Goal: Feedback & Contribution: Submit feedback/report problem

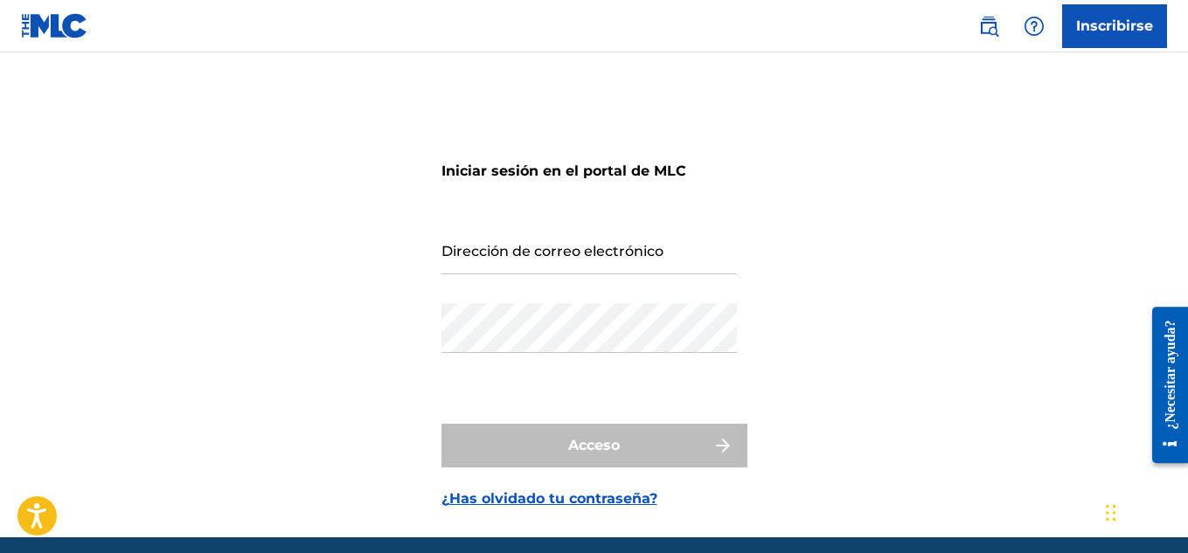
click at [1139, 13] on link "Inscribirse" at bounding box center [1114, 26] width 105 height 44
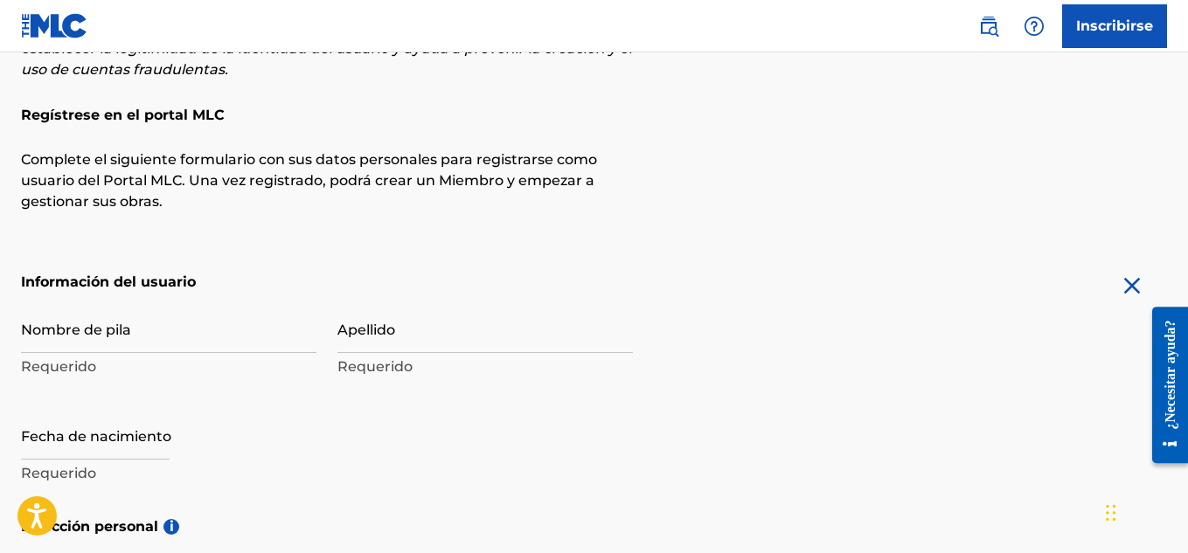
scroll to position [238, 0]
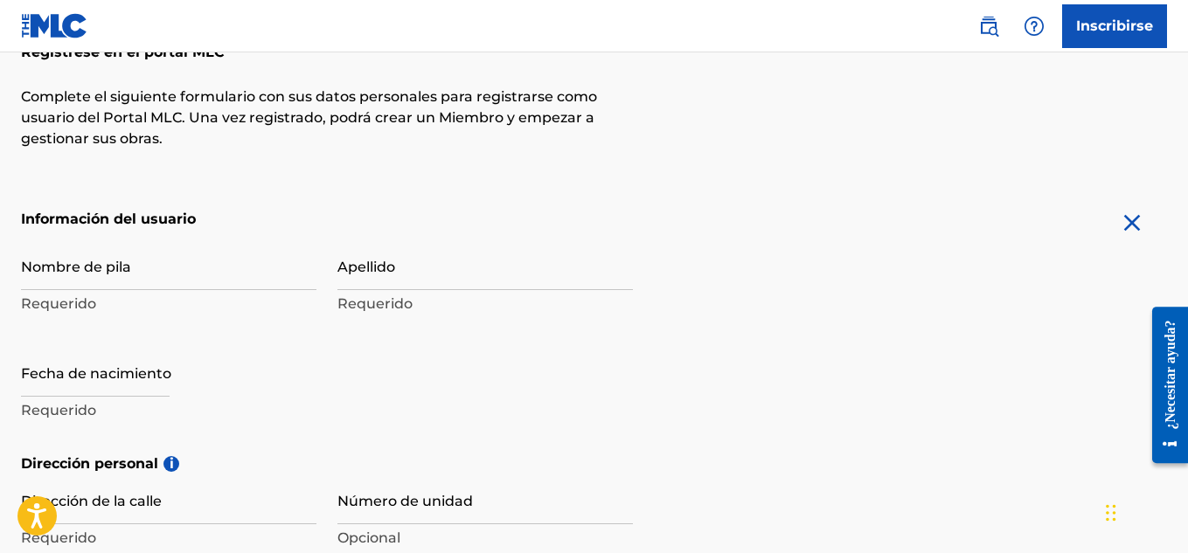
click at [71, 279] on input "Nombre de pila" at bounding box center [168, 265] width 295 height 50
type input "J"
type input "Sign up"
type input "Jonathan"
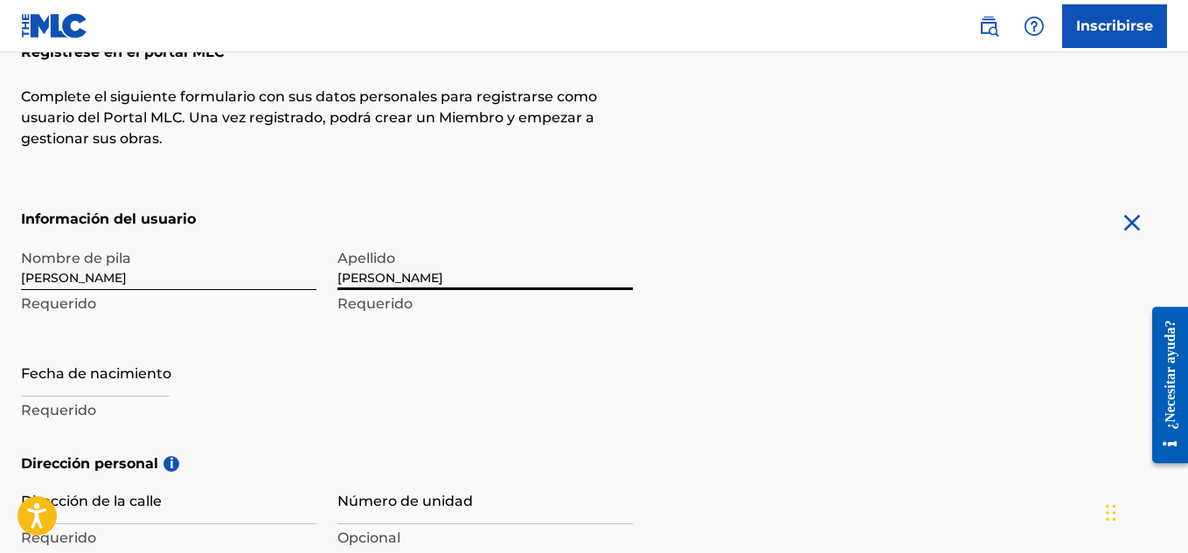
type input "Peña"
click at [170, 253] on input "Jonathan" at bounding box center [168, 265] width 295 height 50
click at [146, 281] on input "Jonathan" at bounding box center [168, 265] width 295 height 50
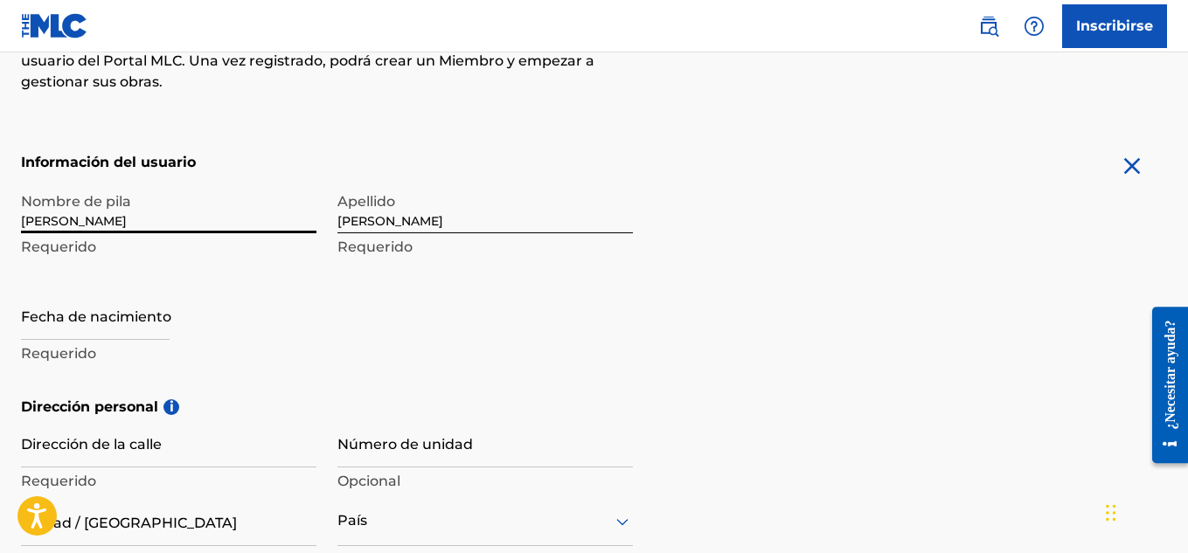
scroll to position [295, 0]
type input "Jonathan Daniel"
click at [46, 320] on input "text" at bounding box center [95, 314] width 149 height 50
select select "7"
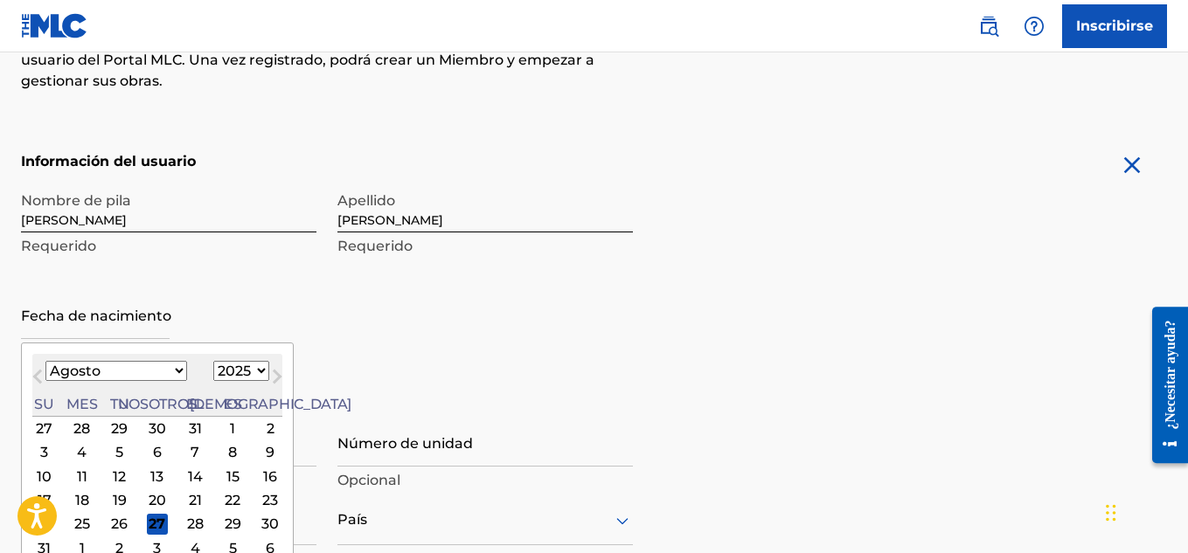
click at [213, 380] on select "1899 1900 1901 1902 1903 1904 1905 1906 1907 1908 1909 1910 1911 1912 1913 1914…" at bounding box center [241, 371] width 56 height 20
select select "2002"
click at [213, 361] on select "1899 1900 1901 1902 1903 1904 1905 1906 1907 1908 1909 1910 1911 1912 1913 1914…" at bounding box center [241, 371] width 56 height 20
click at [68, 375] on select "Enero Febrero Marzo Abril Puede Junio Julio Agosto Septiembre Octubre Noviembre…" at bounding box center [116, 371] width 142 height 20
select select "0"
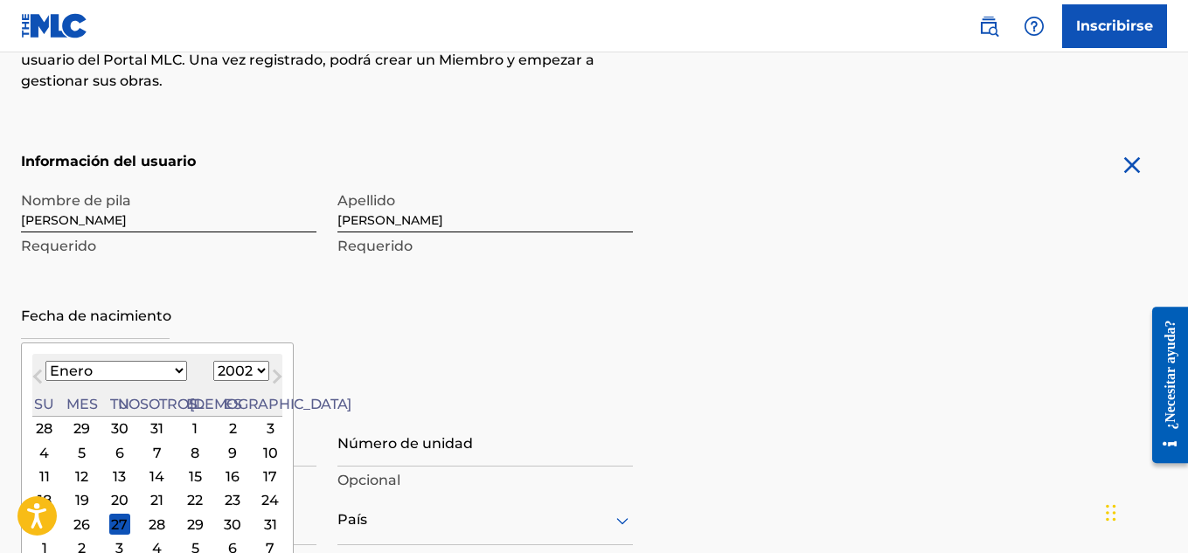
click at [45, 361] on select "Enero Febrero Marzo Abril Puede Junio Julio Agosto Septiembre Octubre Noviembre…" at bounding box center [116, 371] width 142 height 20
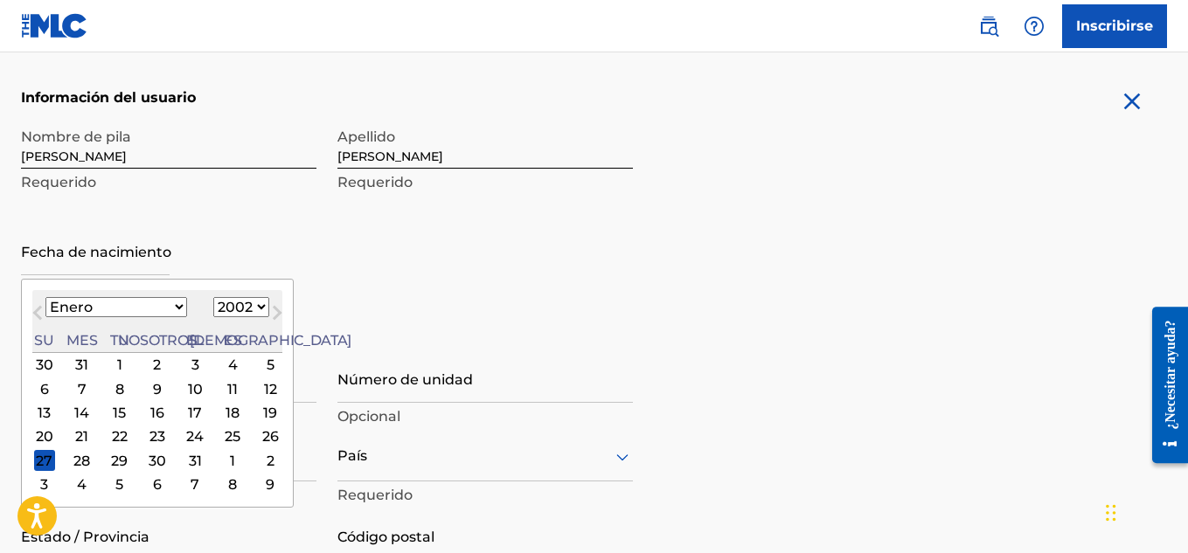
scroll to position [360, 0]
click at [75, 462] on div "28" at bounding box center [82, 459] width 21 height 21
type input "January 28 2002"
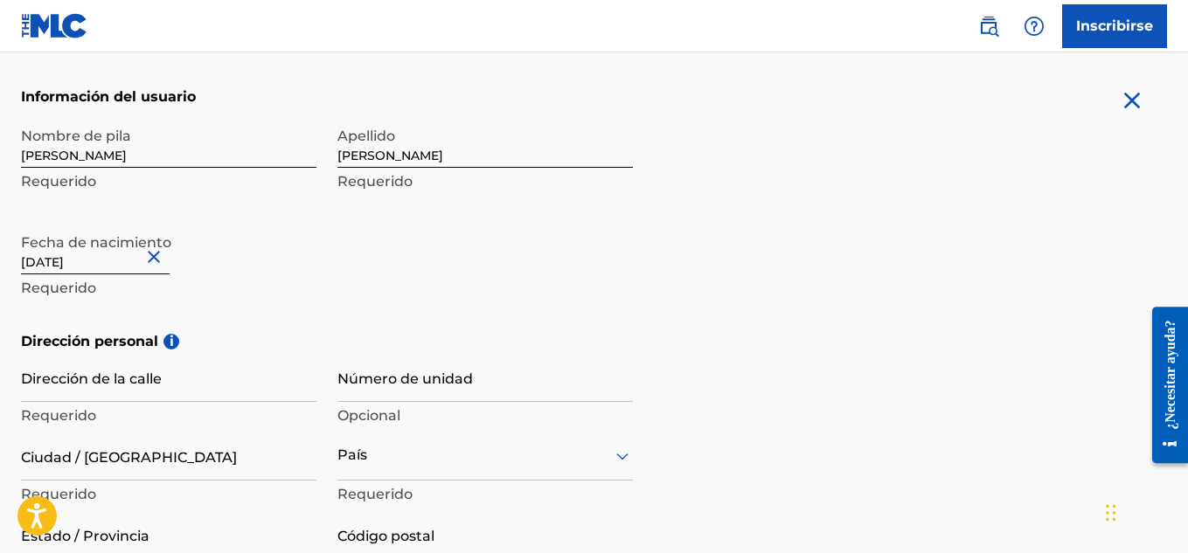
click at [73, 397] on input "Dirección de la calle" at bounding box center [168, 377] width 295 height 50
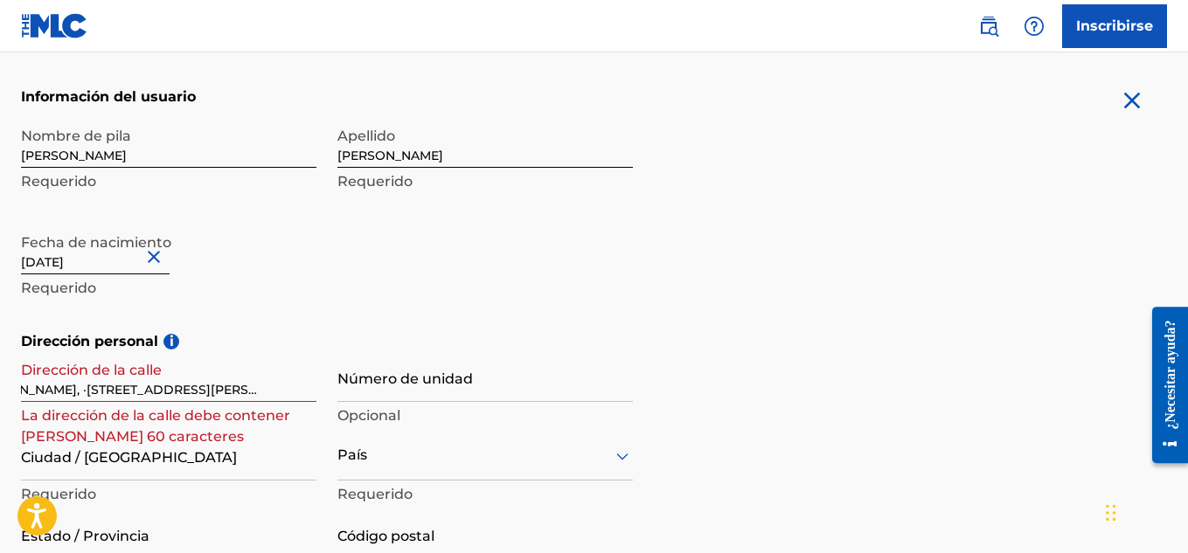
scroll to position [0, 0]
drag, startPoint x: 316, startPoint y: 387, endPoint x: 226, endPoint y: 395, distance: 90.4
click at [226, 395] on div "Dirección de la calle Hector J. Diaz, ·#33, Ensanche Espaillat, Santo Domingo, …" at bounding box center [327, 470] width 612 height 236
drag, startPoint x: 146, startPoint y: 390, endPoint x: 274, endPoint y: 398, distance: 127.9
click at [274, 398] on input "Hector J. Diaz, ·#33, Ensanche Espaillat, Santo Domingo, Distrito Nacional, 103…" at bounding box center [168, 377] width 295 height 50
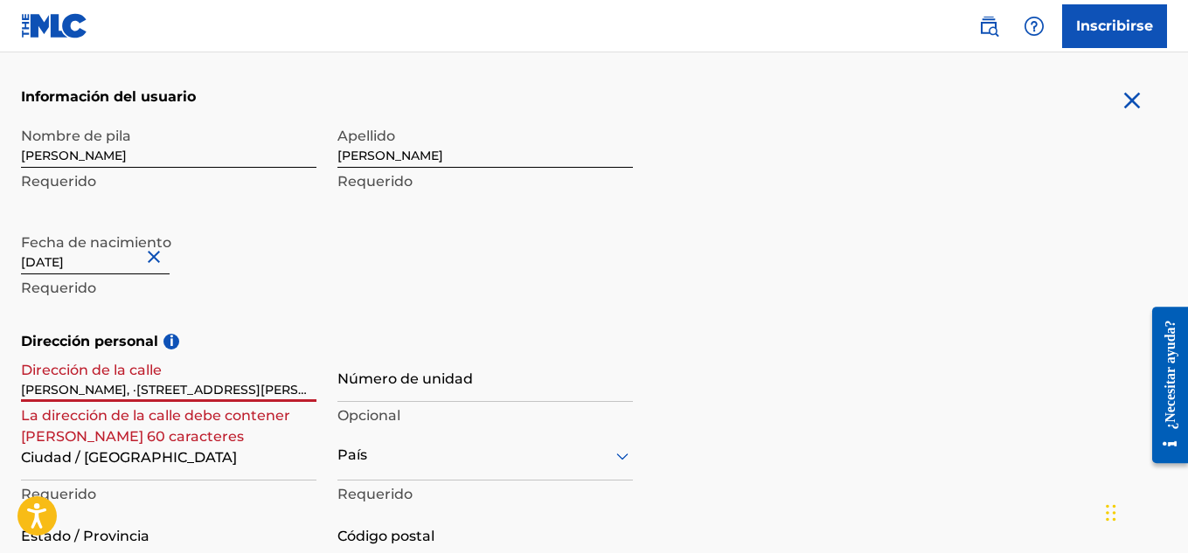
scroll to position [0, 55]
click at [84, 390] on input "Hector J. Diaz, ·#33, Ensanche Espaillat, Santo Domingo, Distrito Nacional, 103…" at bounding box center [168, 377] width 295 height 50
drag, startPoint x: 55, startPoint y: 382, endPoint x: 375, endPoint y: 451, distance: 327.3
click at [375, 451] on div "Dirección de la calle Hector J. Diaz Ensanche Espaillat, Santo Domingo, Distrit…" at bounding box center [327, 470] width 612 height 236
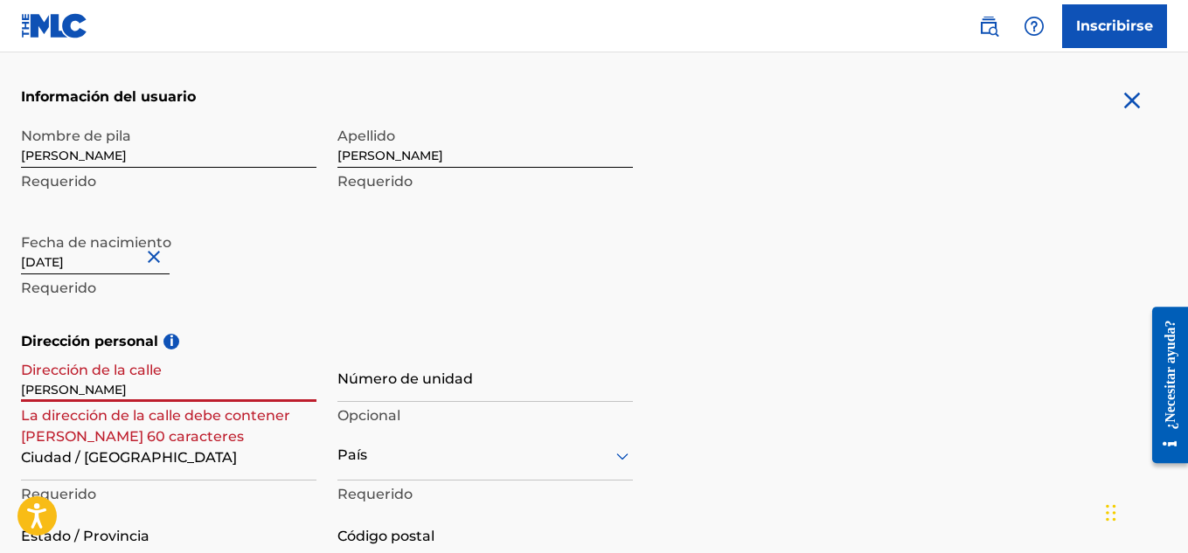
scroll to position [0, 0]
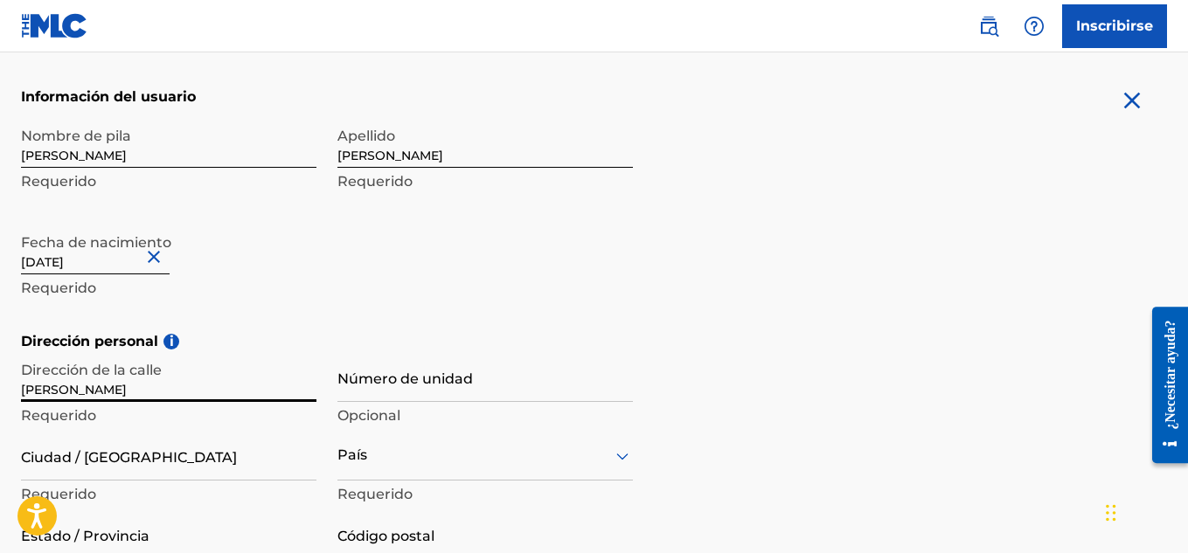
type input "Hector J. Diaz"
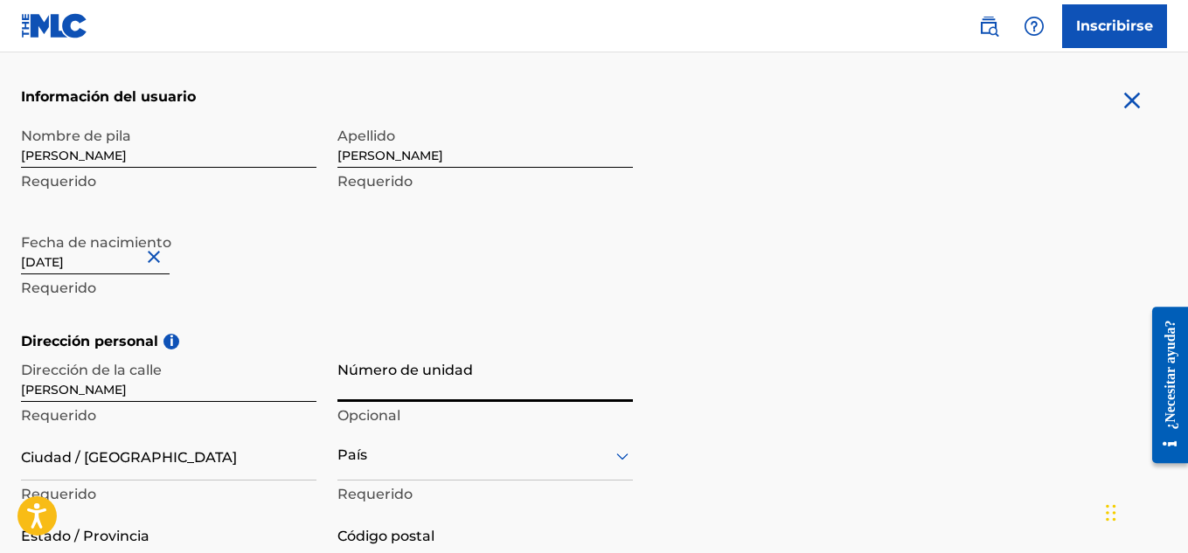
click at [425, 380] on input "Número de unidad" at bounding box center [484, 377] width 295 height 50
type input "33"
click at [79, 461] on input "Ciudad / Pueblo" at bounding box center [168, 456] width 295 height 50
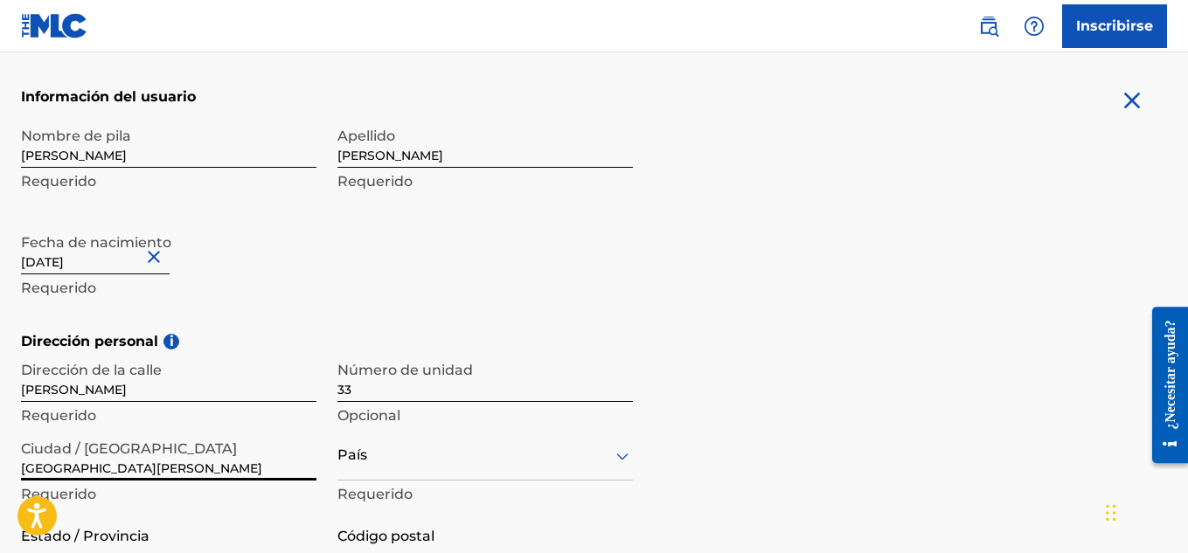
type input "Santo Domingo"
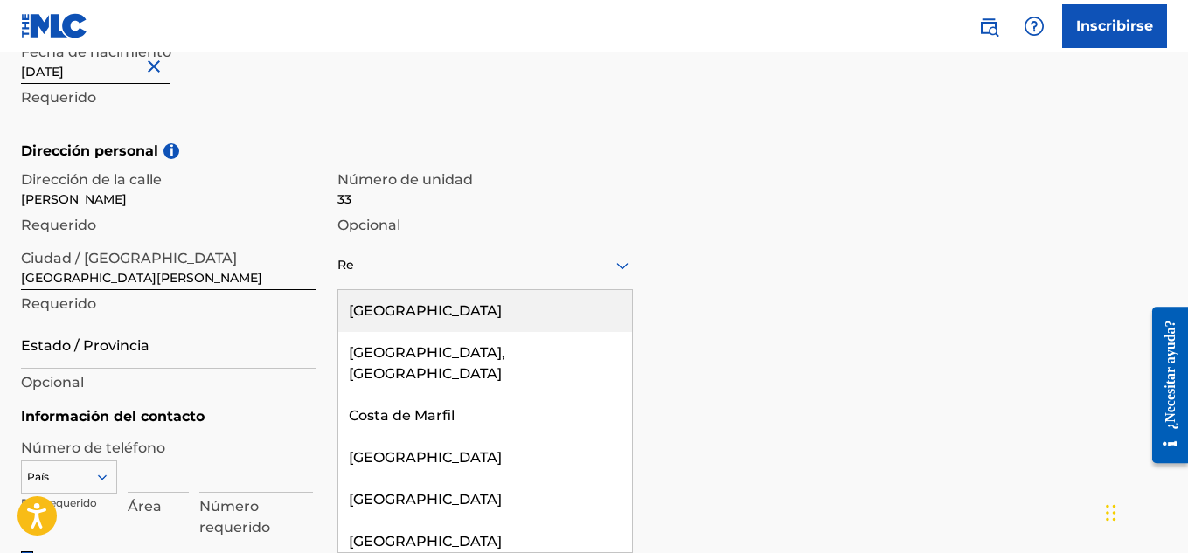
type input "R"
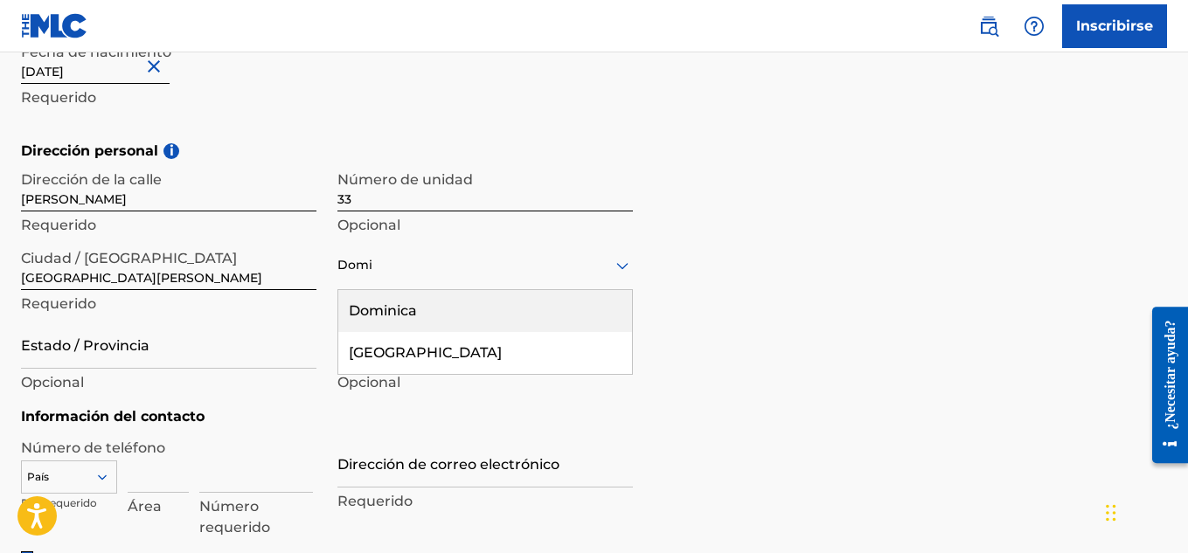
type input "Domin"
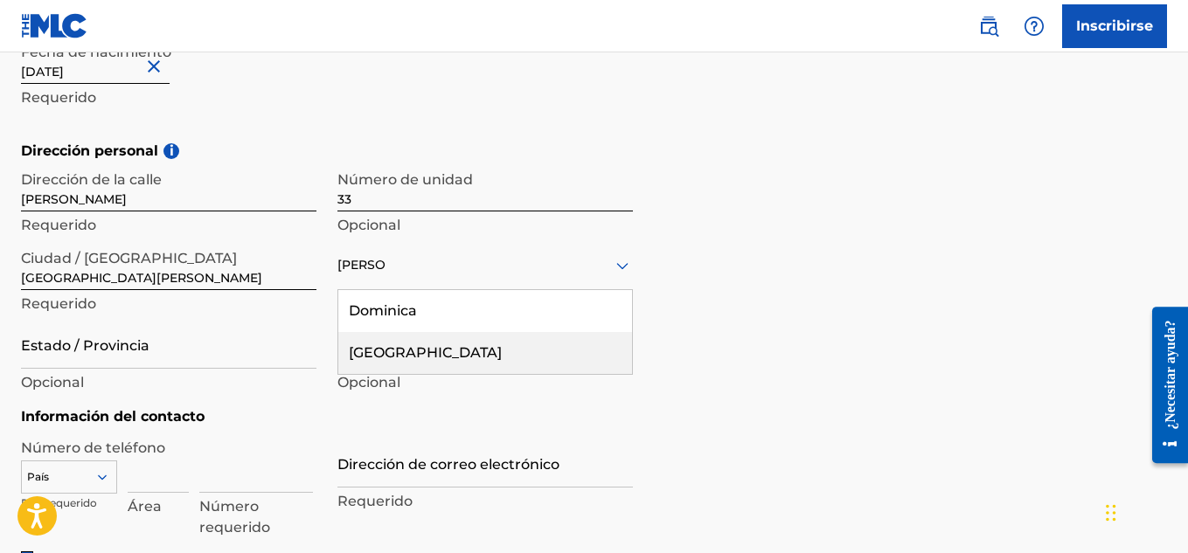
click at [473, 345] on font "República Dominicana" at bounding box center [425, 352] width 153 height 17
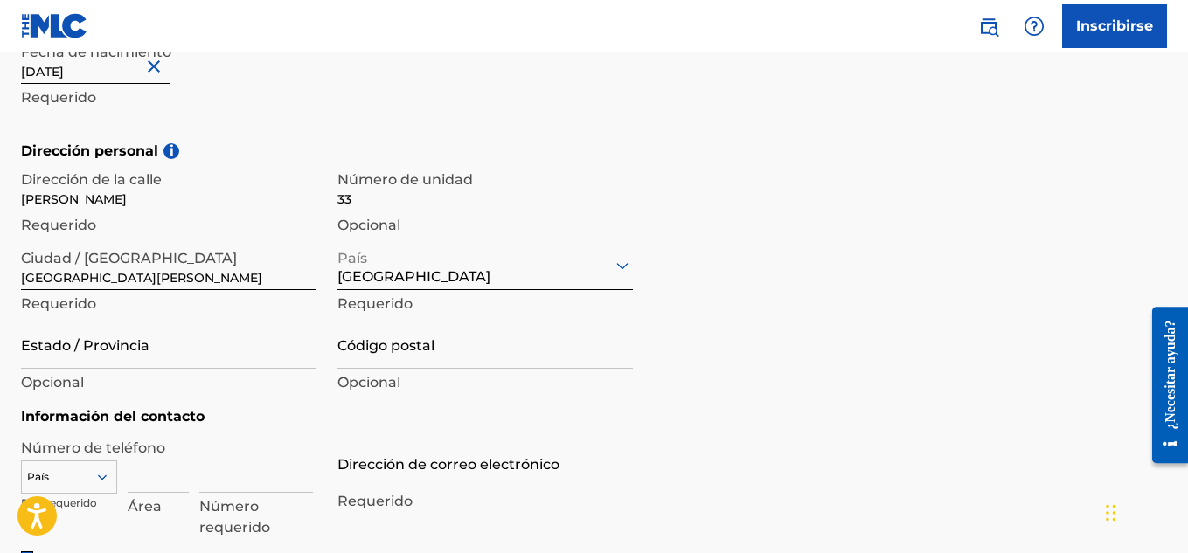
click at [469, 345] on input "Código postal" at bounding box center [484, 344] width 295 height 50
type input "10305"
click at [151, 330] on input "Estado / Provincia" at bounding box center [168, 344] width 295 height 50
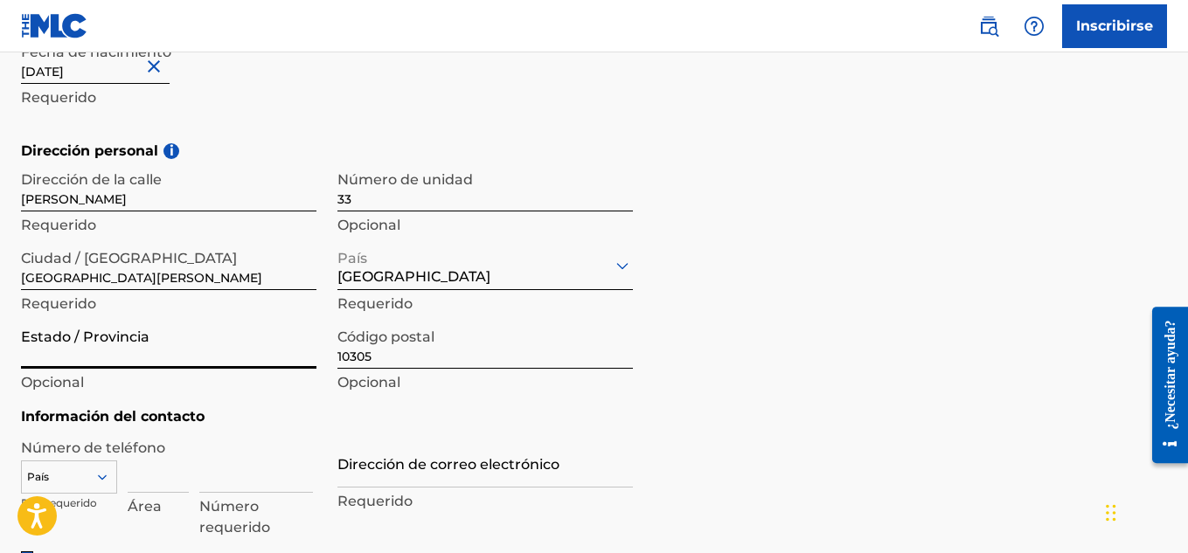
type input "Distrito Nacional"
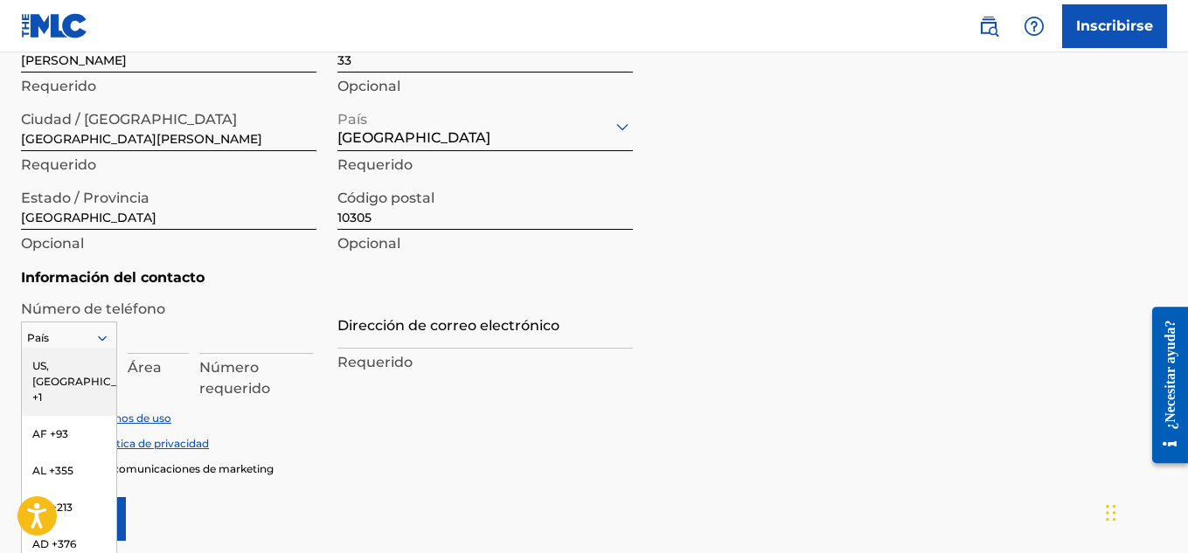
scroll to position [747, 0]
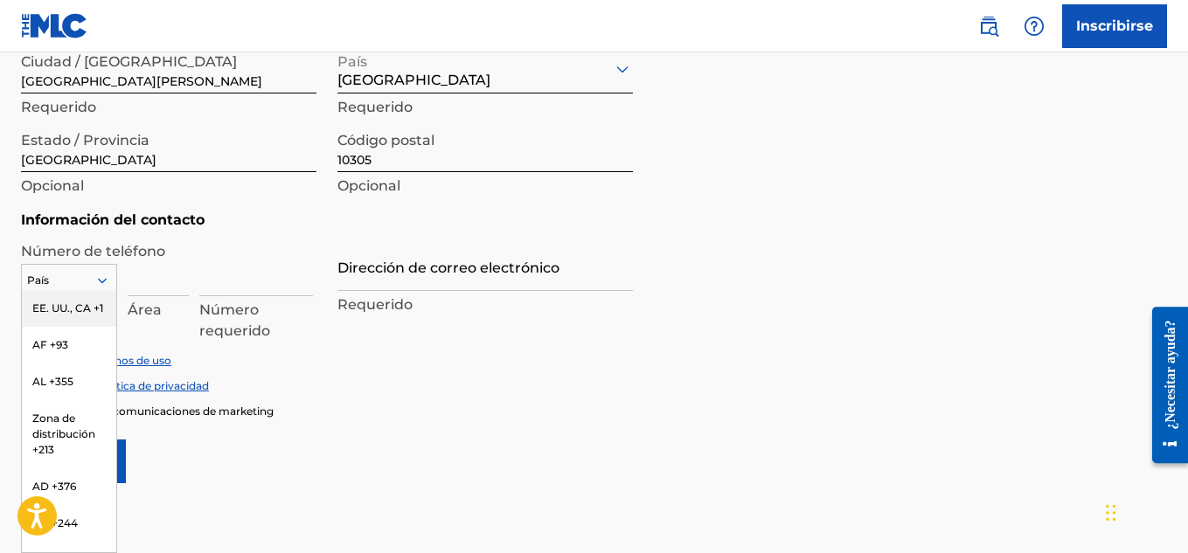
click at [211, 278] on input at bounding box center [256, 272] width 114 height 50
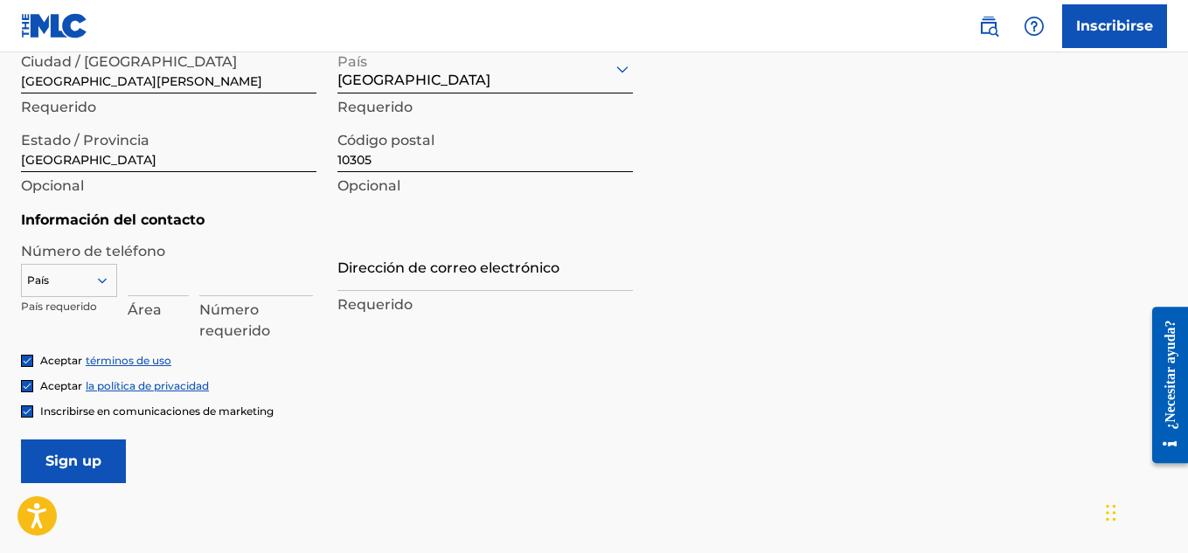
click at [70, 284] on div at bounding box center [69, 280] width 94 height 19
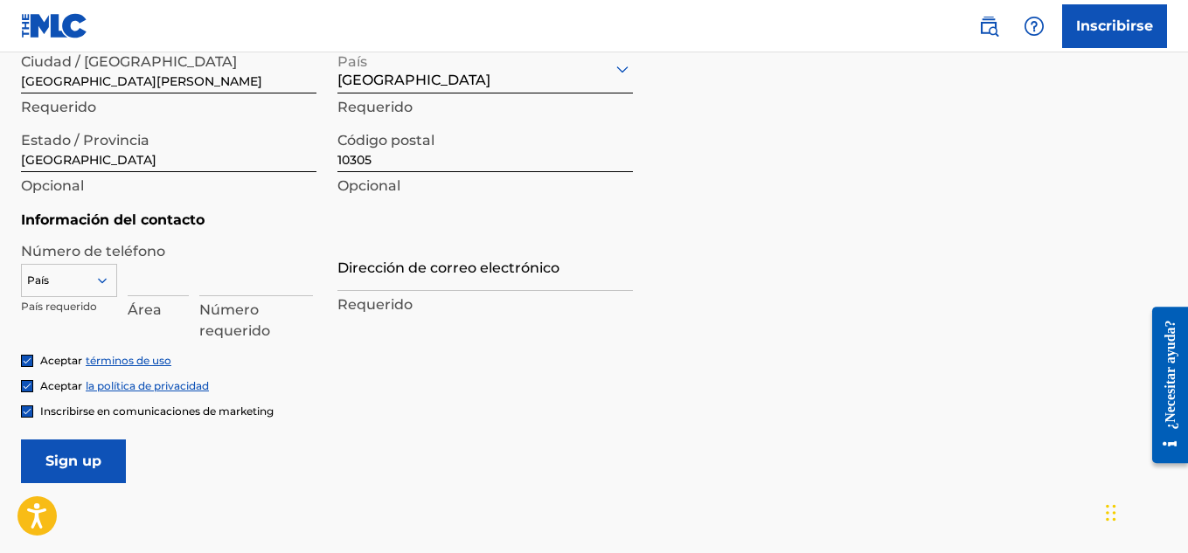
click at [24, 284] on input "text" at bounding box center [23, 281] width 3 height 16
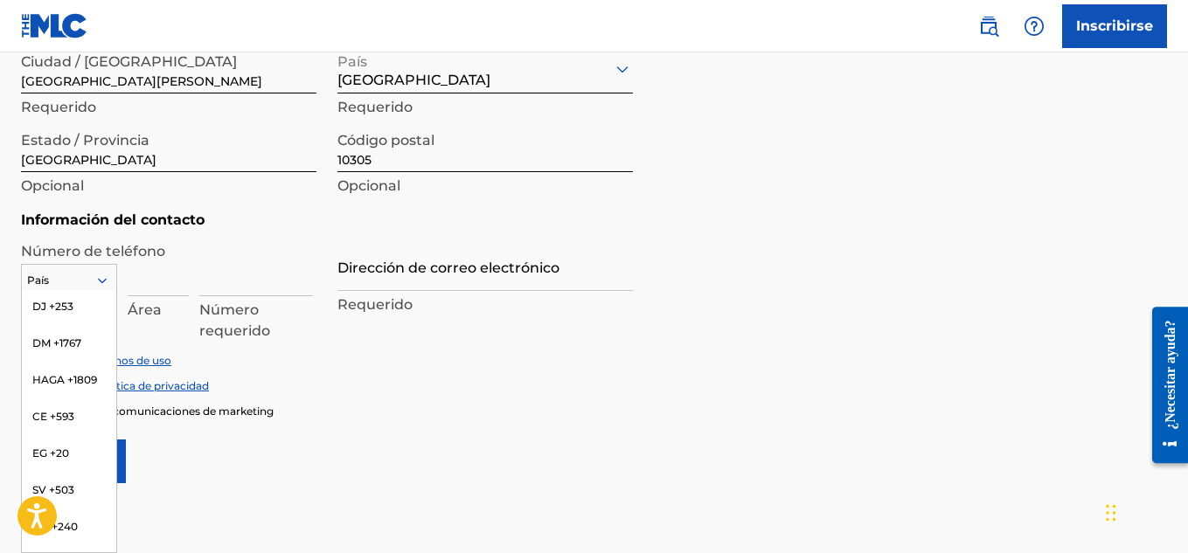
scroll to position [1986, 0]
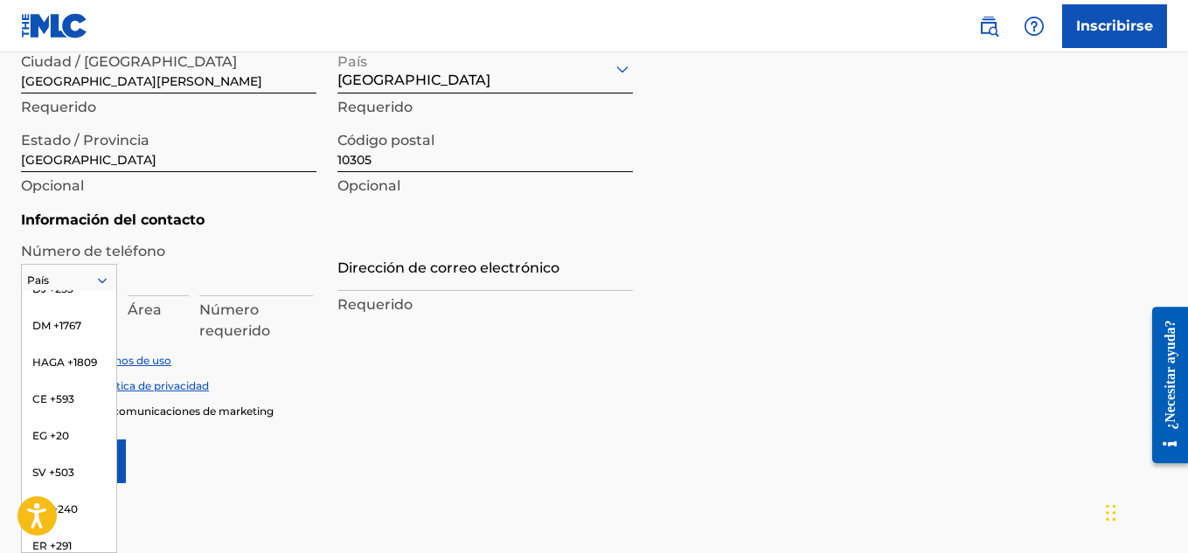
click at [55, 369] on font "HAGA +1809" at bounding box center [64, 362] width 65 height 13
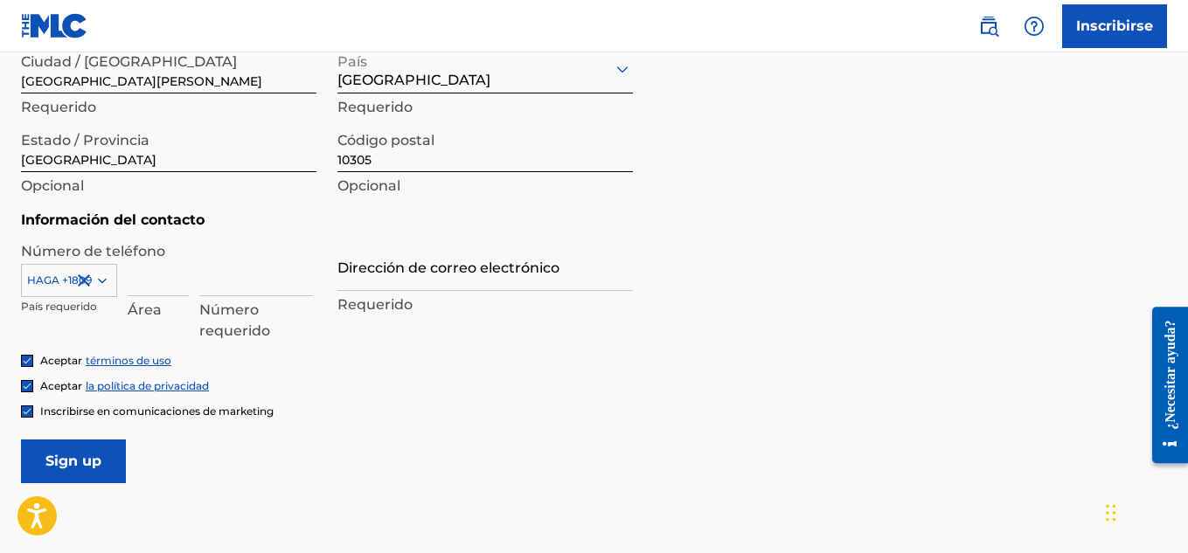
click at [172, 295] on input at bounding box center [158, 272] width 61 height 50
type input "849"
type input "2295757"
click at [538, 470] on form "Información del usuario Nombre de pila Jonathan Daniel Requerido Apellido Peña …" at bounding box center [594, 91] width 1146 height 784
click at [378, 268] on input "Dirección de correo electrónico" at bounding box center [484, 266] width 295 height 50
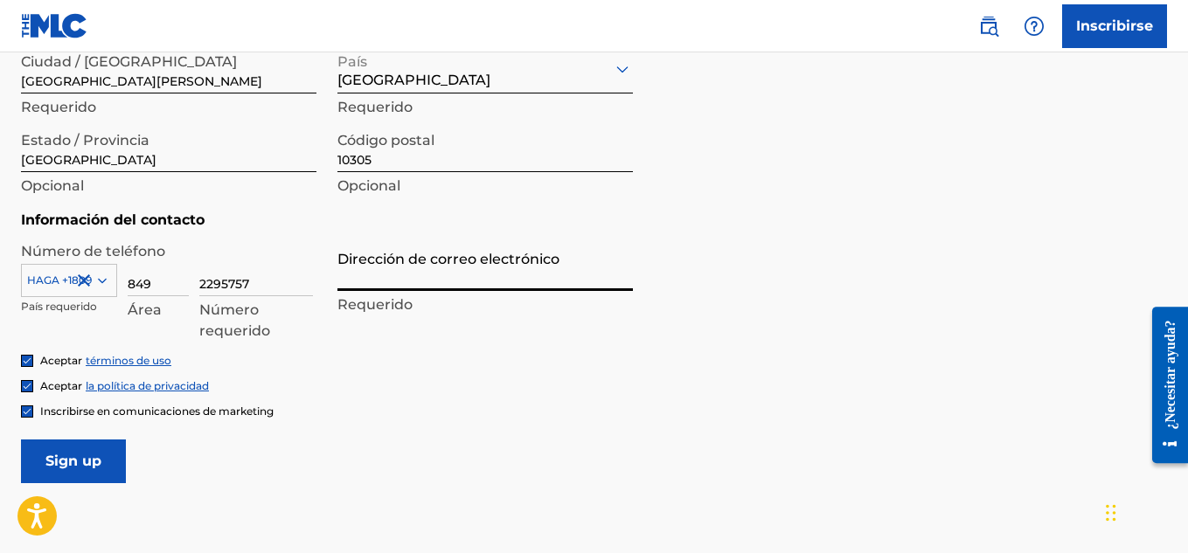
paste input "jonathanmusicdigital@gmail.com"
type input "jonathanmusicdigital@gmail.com"
click at [375, 355] on div "Aceptar términos de uso" at bounding box center [594, 360] width 1146 height 15
click at [53, 478] on input "Sign up" at bounding box center [73, 462] width 105 height 44
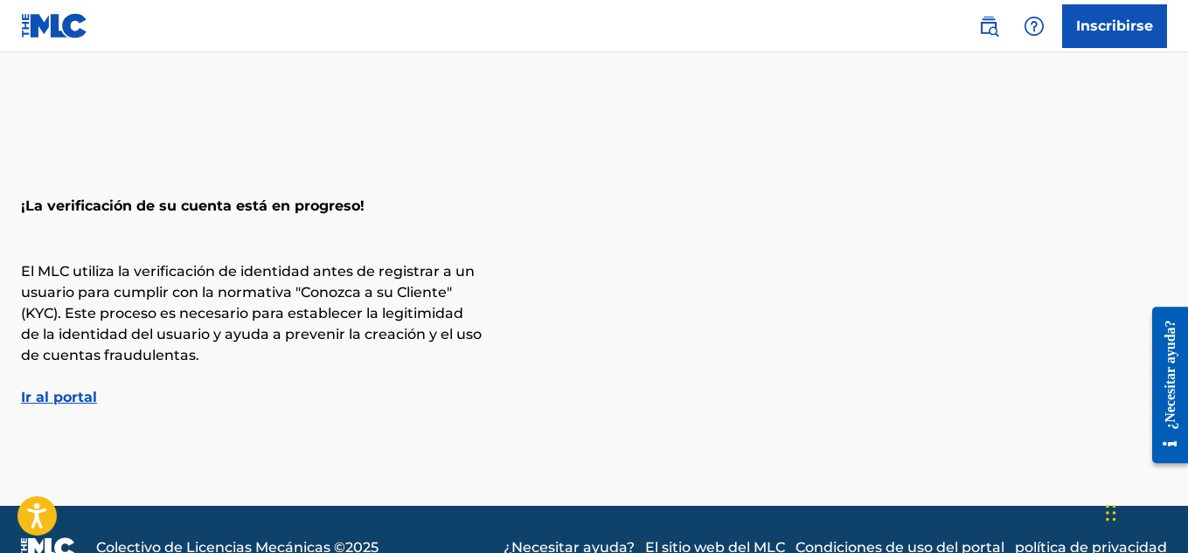
click at [37, 401] on font "Ir al portal" at bounding box center [59, 397] width 76 height 17
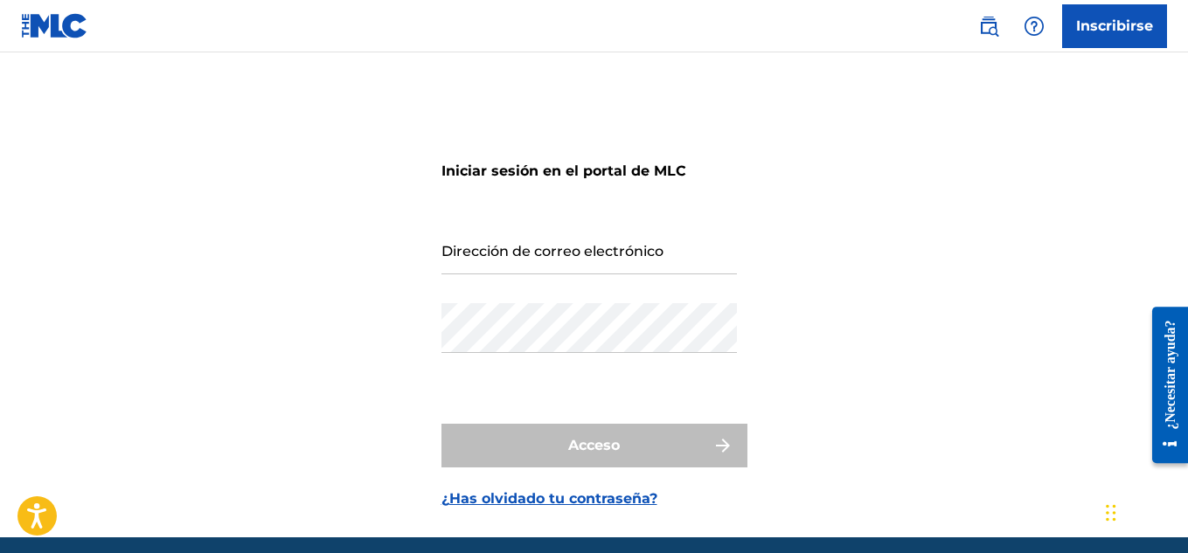
click at [908, 305] on div "Iniciar sesión en el portal de MLC Dirección de correo electrónico Contraseña A…" at bounding box center [594, 316] width 1188 height 441
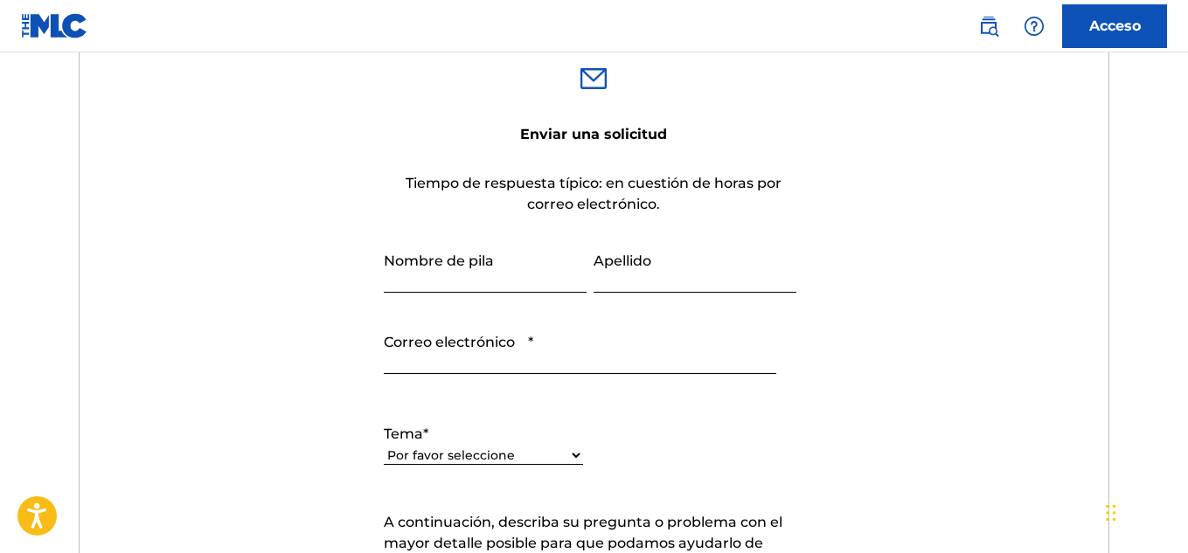
scroll to position [614, 0]
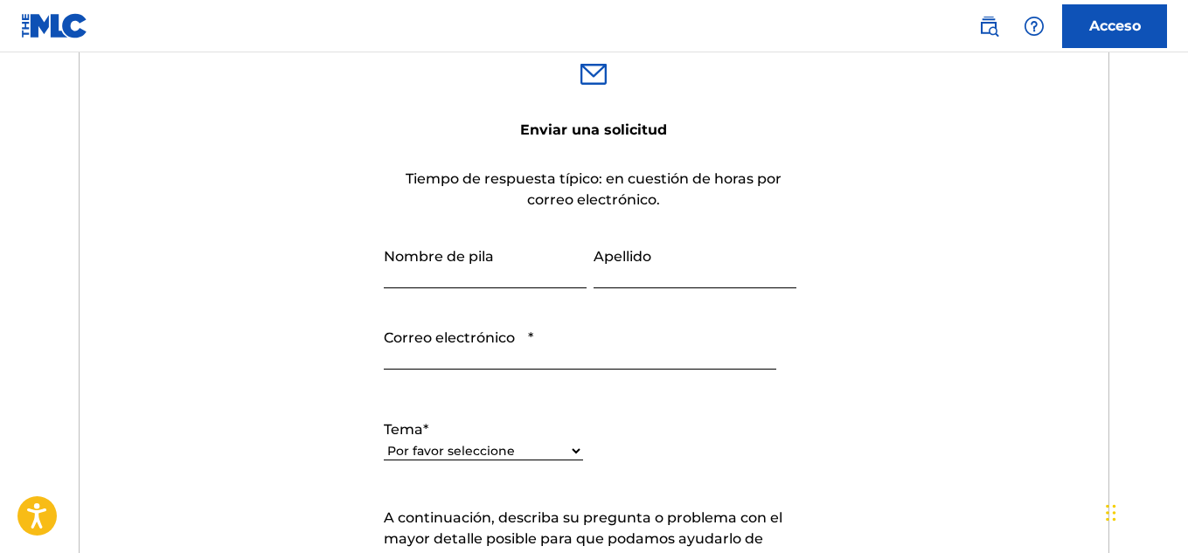
click at [437, 270] on input "Nombre de pila" at bounding box center [485, 264] width 203 height 50
type input "[PERSON_NAME]"
click at [467, 275] on input "Jonathan" at bounding box center [485, 264] width 203 height 50
type input "Jonathan Daniel"
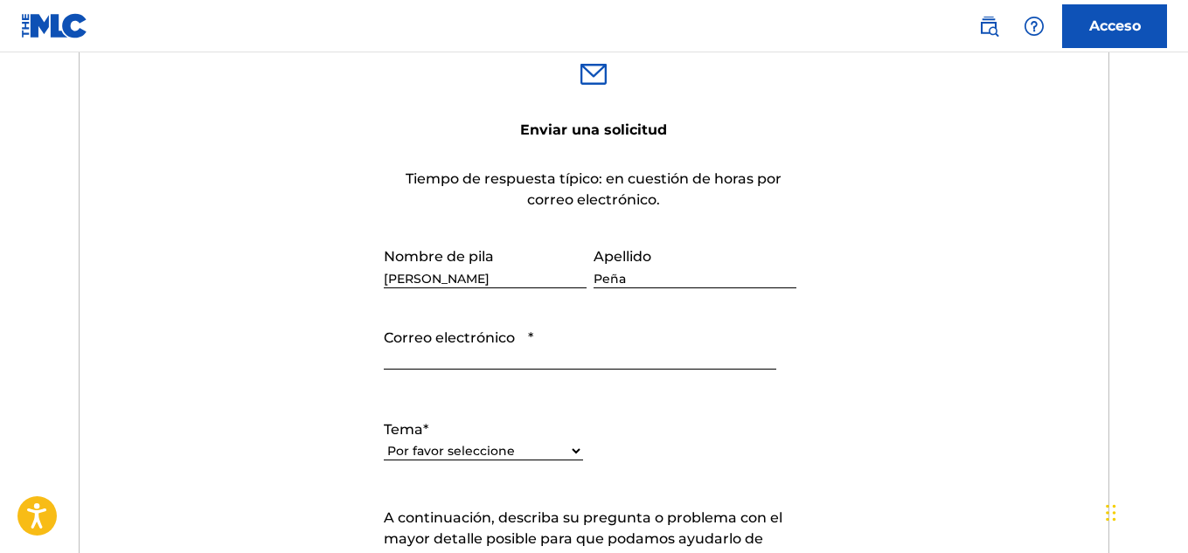
click at [406, 364] on input "Correo electrónico *" at bounding box center [580, 345] width 392 height 50
type input "J"
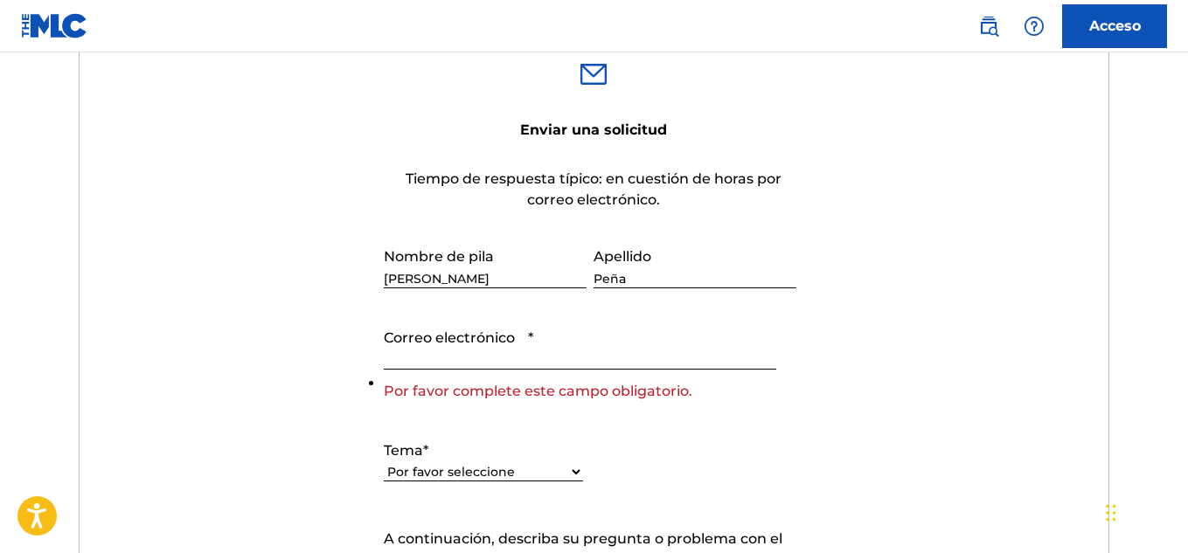
paste input "jonathanmusicdigital@gmail.com"
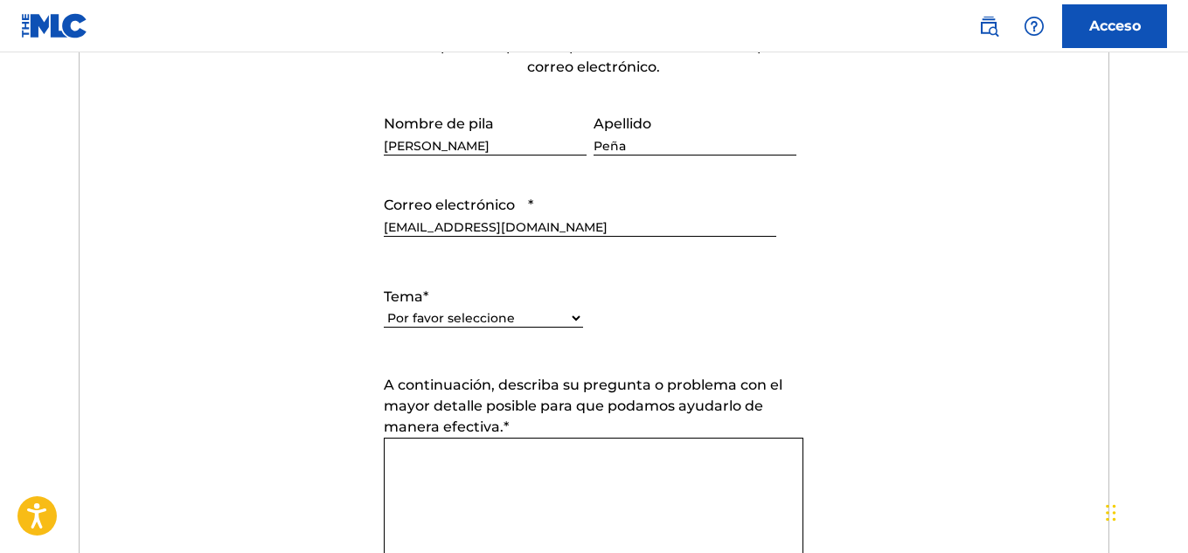
scroll to position [751, 0]
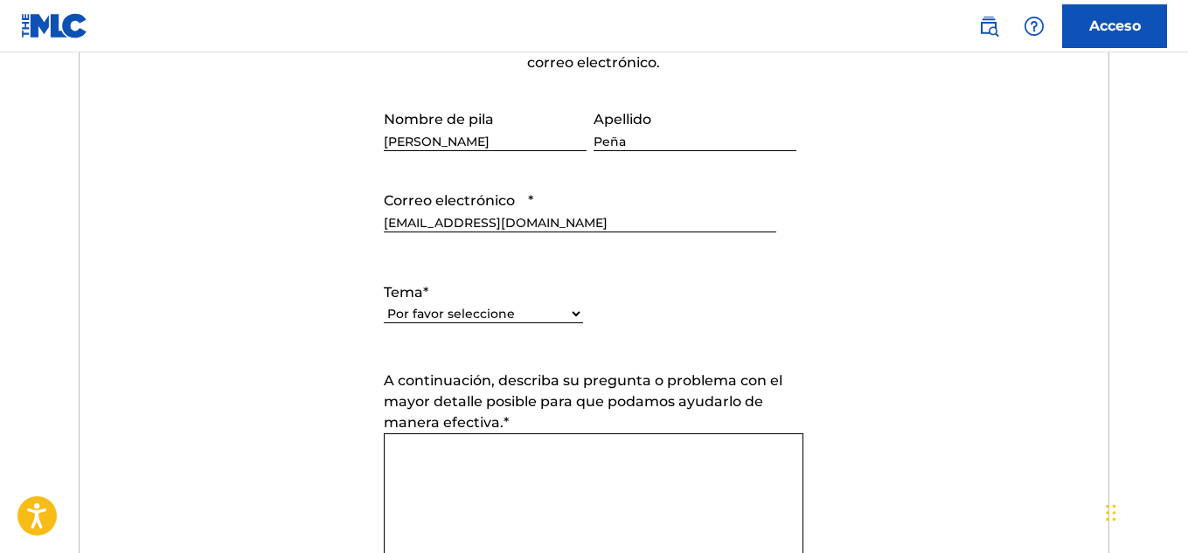
type input "jonathanmusicdigital@gmail.com"
click at [451, 318] on select "Por favor seleccione Necesito ayuda con mi cuenta Necesito ayuda para gestionar…" at bounding box center [483, 314] width 199 height 18
select select "I need help with my account"
click at [384, 305] on select "Por favor seleccione Necesito ayuda con mi cuenta Necesito ayuda para gestionar…" at bounding box center [483, 314] width 199 height 18
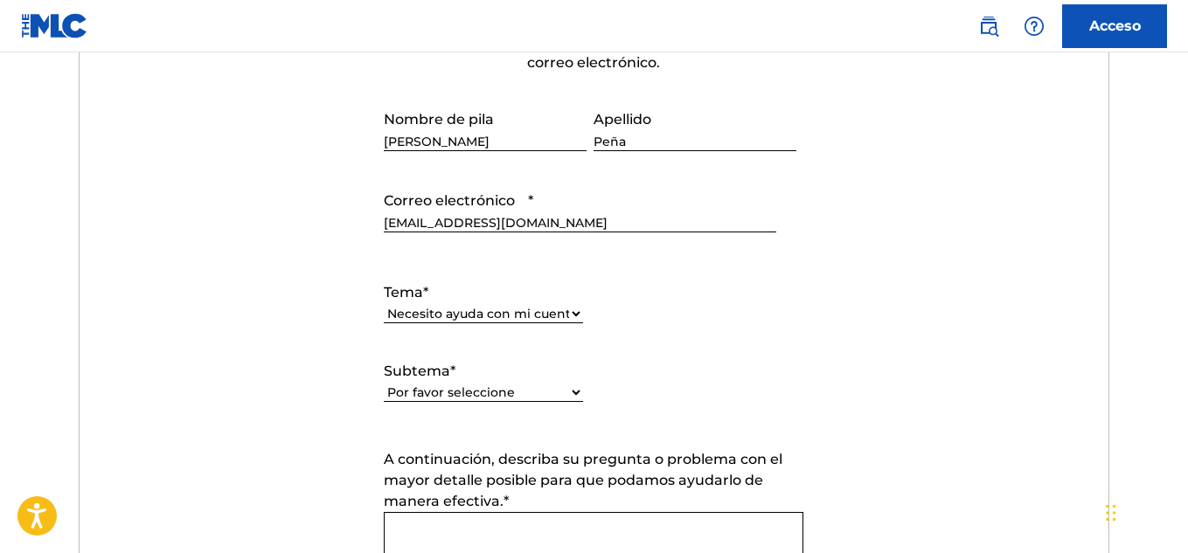
click at [482, 391] on select "Por favor seleccione Necesito ayuda con mi cuenta de usuario No puedo iniciar s…" at bounding box center [483, 393] width 199 height 18
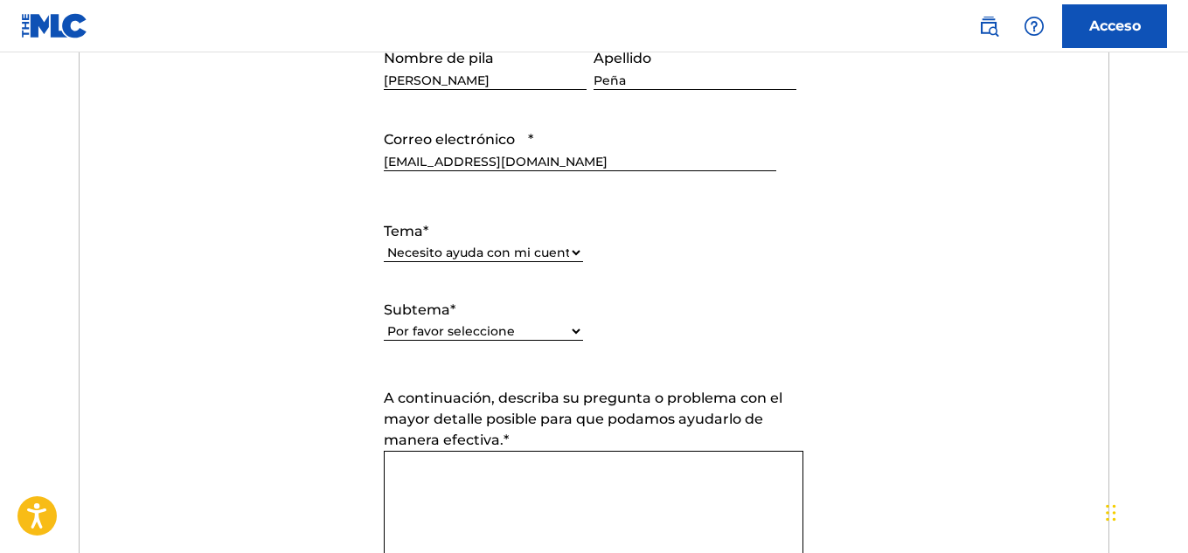
scroll to position [836, 0]
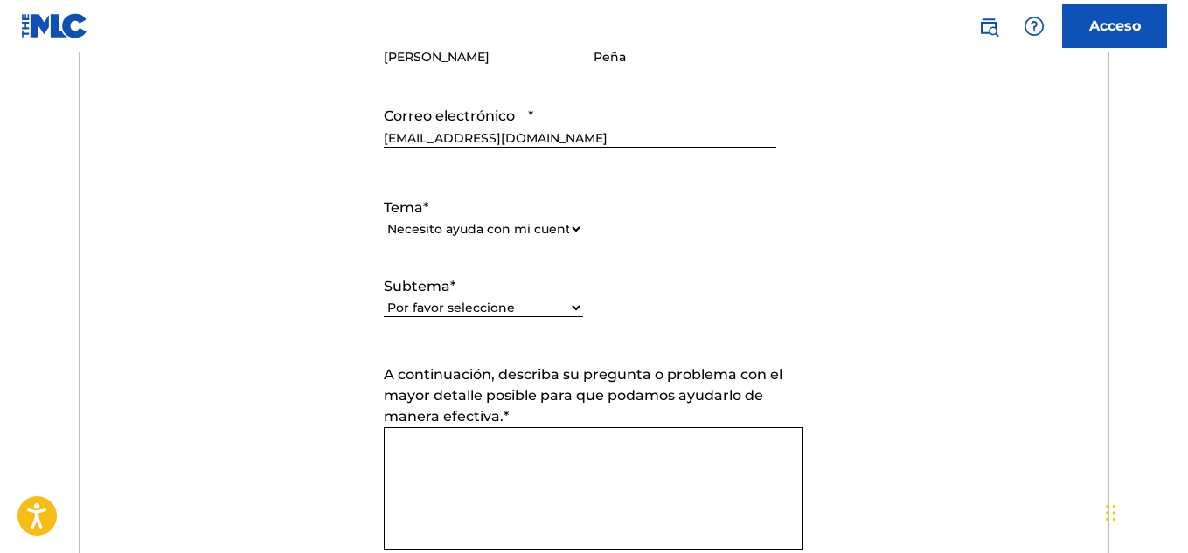
click at [424, 311] on select "Por favor seleccione Necesito ayuda con mi cuenta de usuario No puedo iniciar s…" at bounding box center [483, 308] width 199 height 18
select select "I was not verified as a user"
click at [384, 299] on select "Por favor seleccione Necesito ayuda con mi cuenta de usuario No puedo iniciar s…" at bounding box center [483, 308] width 199 height 18
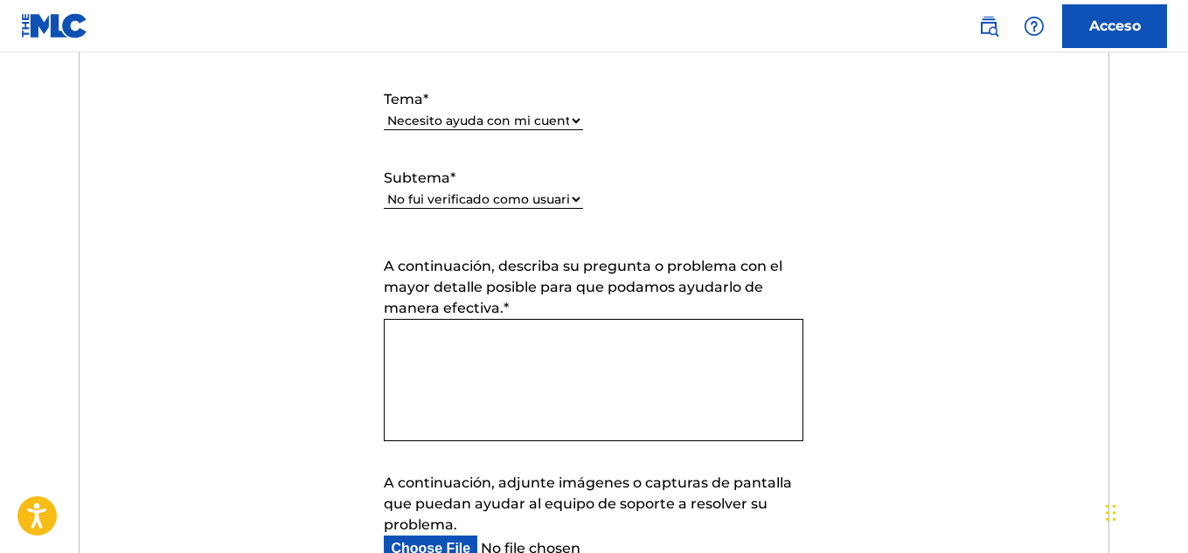
scroll to position [953, 0]
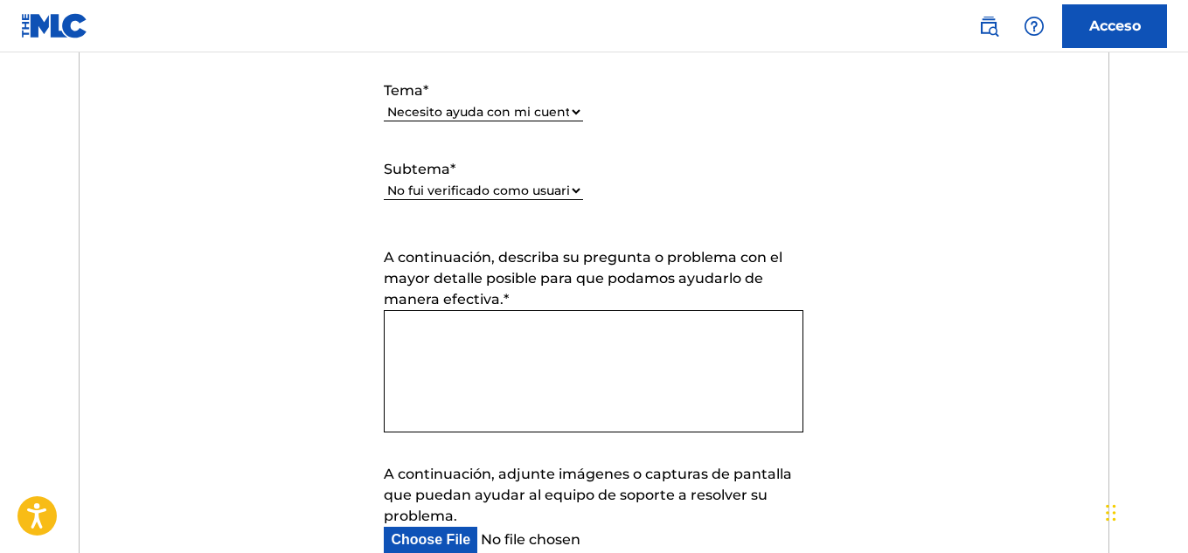
click at [469, 385] on textarea "A continuación, describa su pregunta o problema con el mayor detalle posible pa…" at bounding box center [594, 371] width 420 height 122
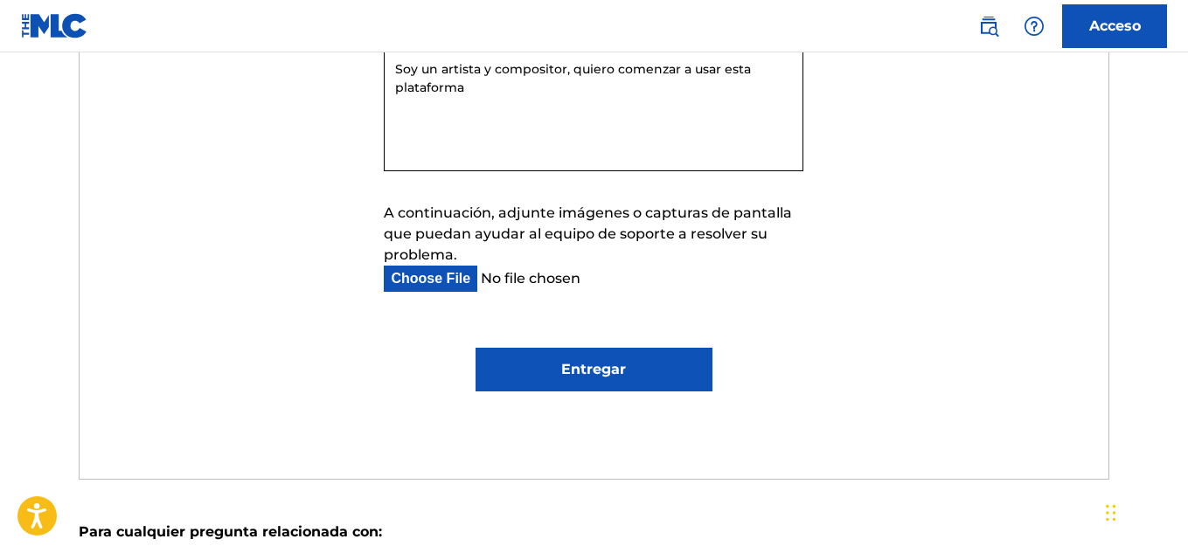
scroll to position [1218, 0]
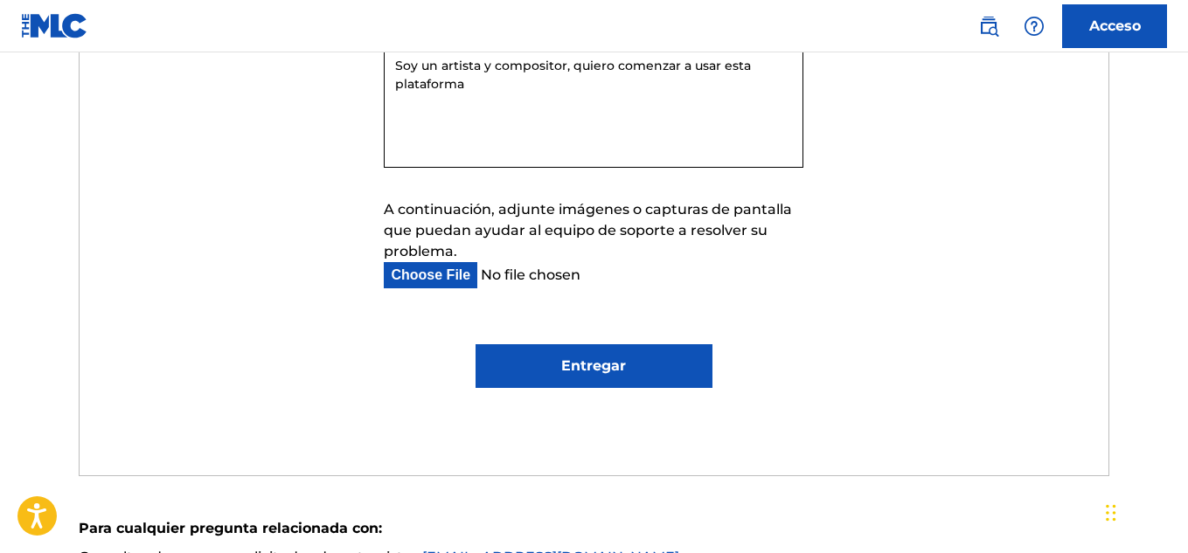
type textarea "Soy un artista y compositor, quiero comenzar a usar esta plataforma"
click at [427, 281] on input "A continuación, adjunte imágenes o capturas de pantalla que puedan ayudar al eq…" at bounding box center [580, 275] width 392 height 26
type input "C:\fakepath\Jonathan W8.pdf"
click at [568, 382] on input "Entregar" at bounding box center [594, 366] width 237 height 44
type input "Submit"
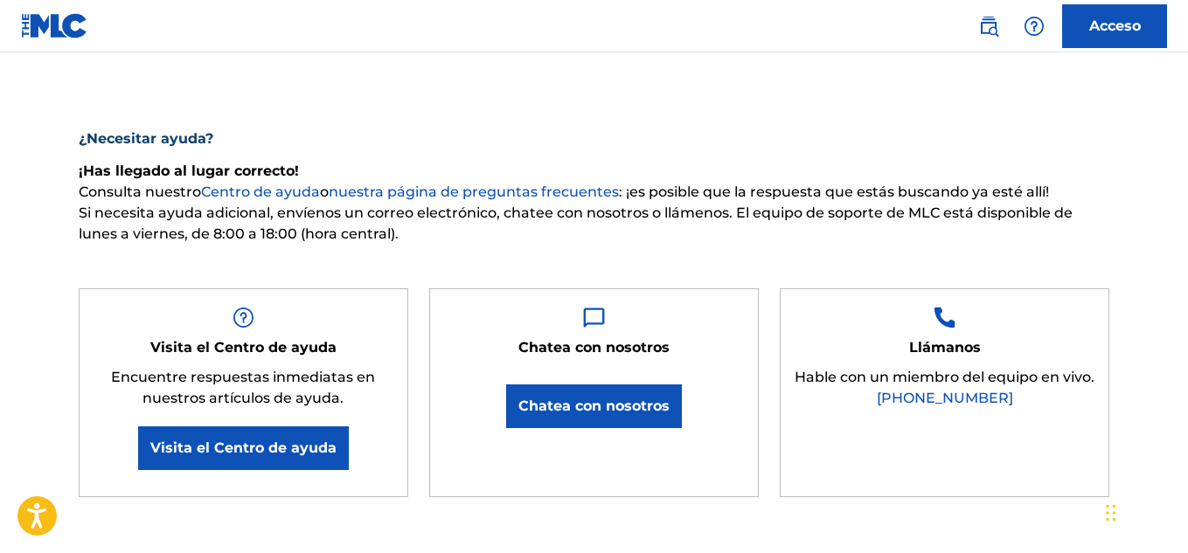
scroll to position [0, 0]
